Goal: Information Seeking & Learning: Learn about a topic

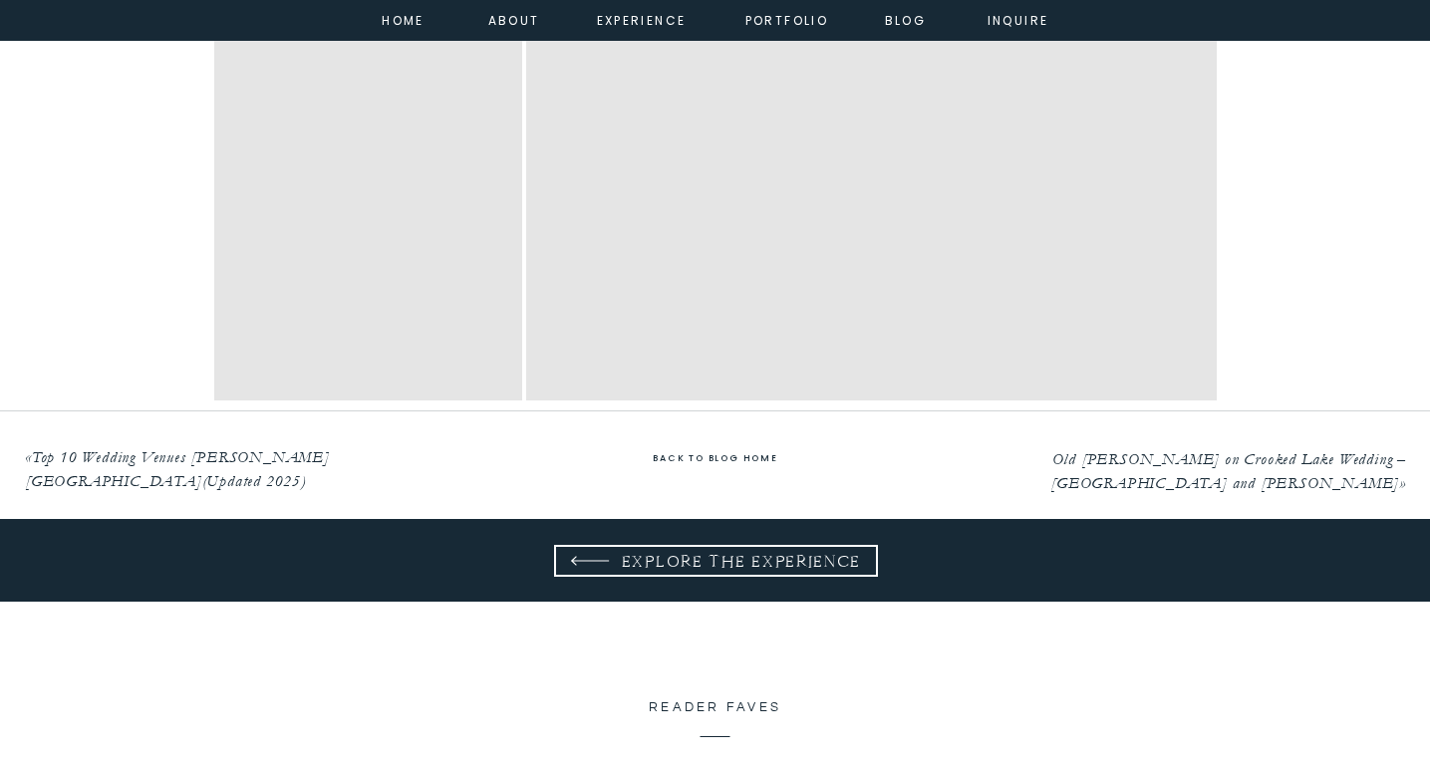
scroll to position [18734, 0]
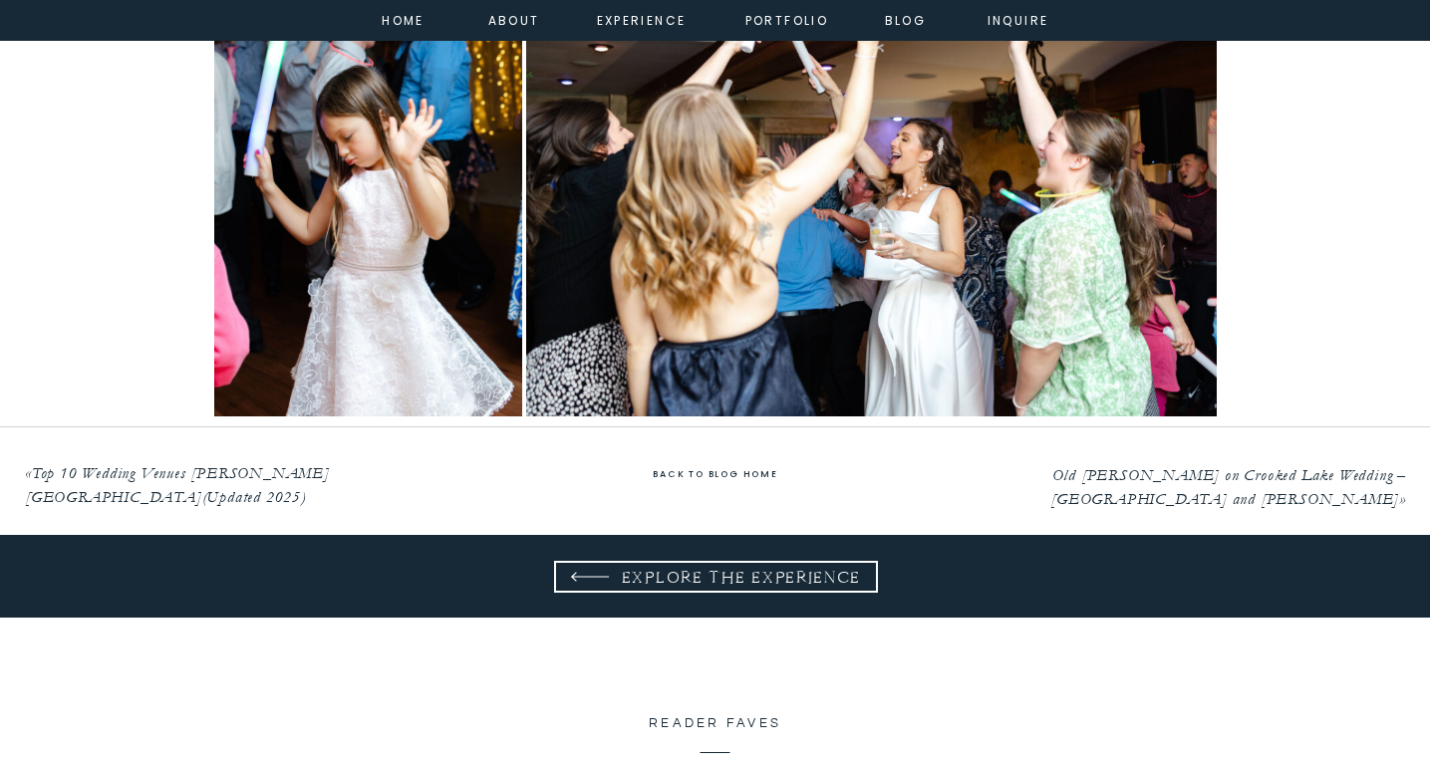
click at [495, 483] on link "here!" at bounding box center [484, 494] width 41 height 22
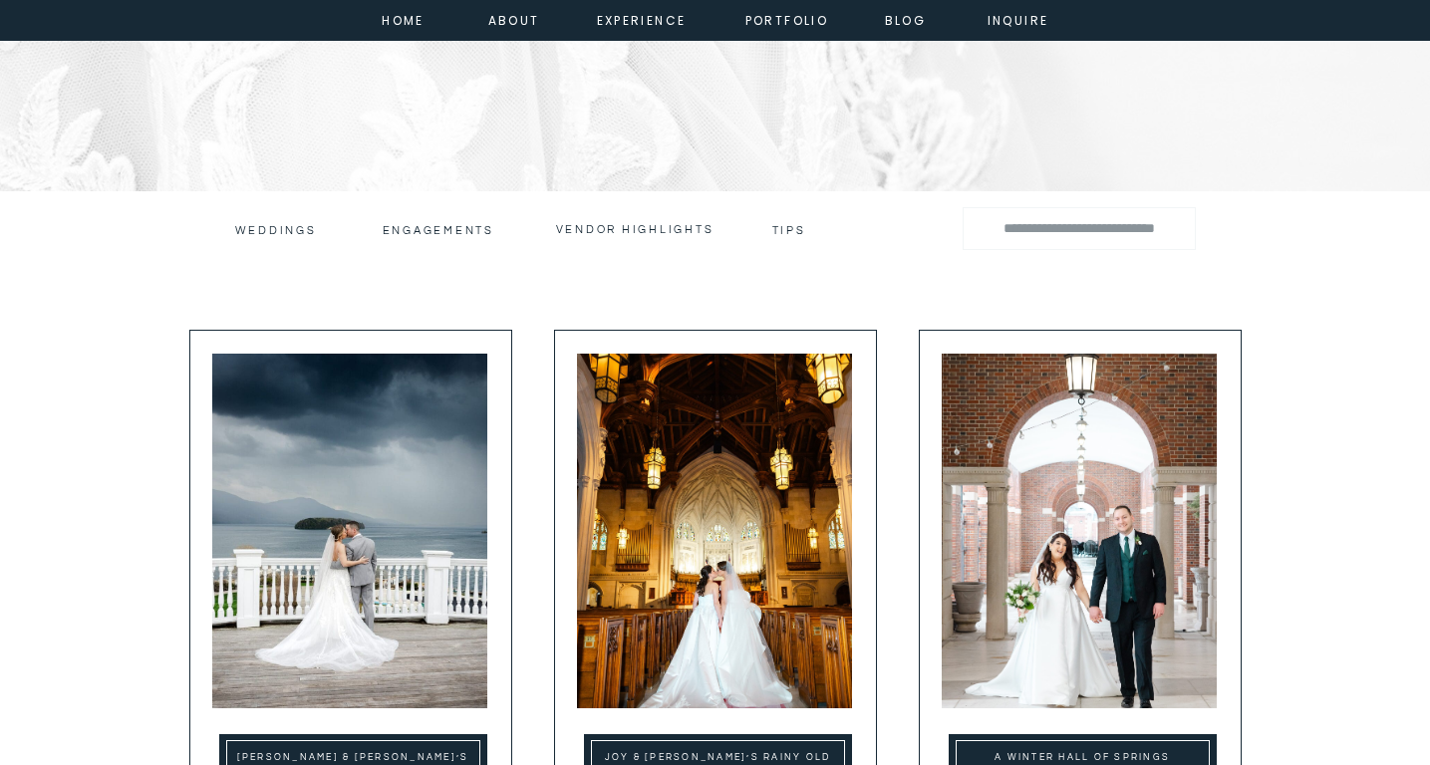
scroll to position [319, 0]
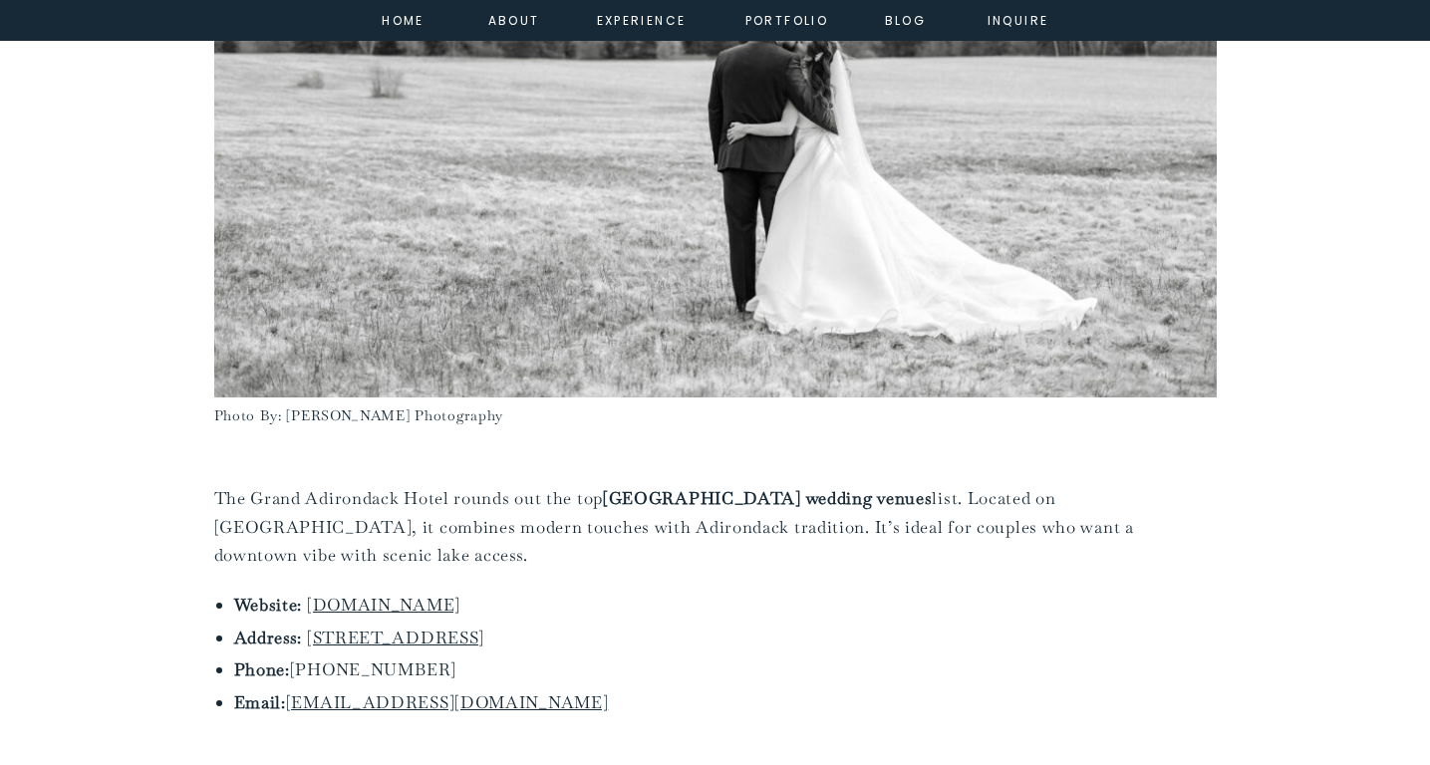
scroll to position [10185, 0]
